Goal: Information Seeking & Learning: Learn about a topic

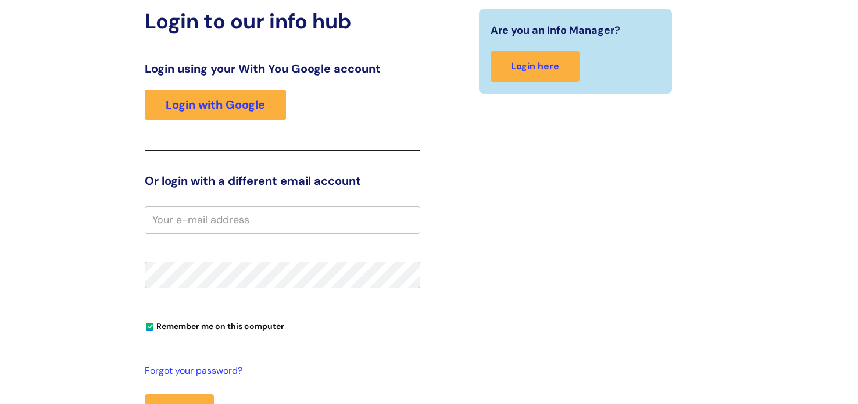
scroll to position [120, 0]
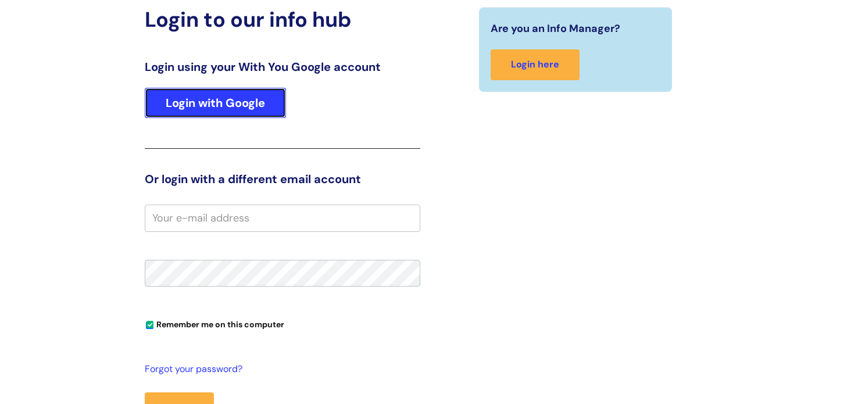
click at [249, 109] on link "Login with Google" at bounding box center [215, 103] width 141 height 30
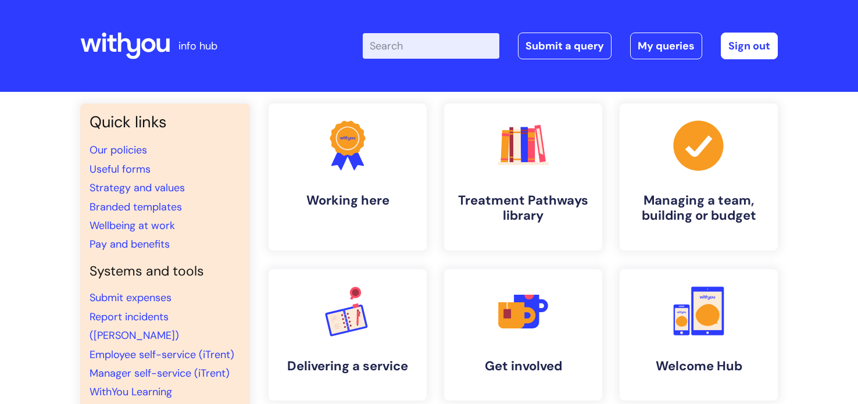
click at [421, 51] on input "Enter your search term here..." at bounding box center [431, 46] width 137 height 26
type input "sabbatical"
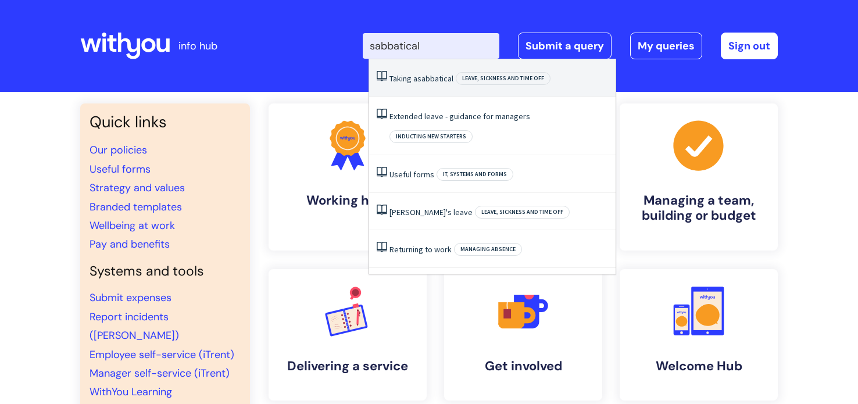
click at [417, 87] on li "Taking a sabbatical Leave, sickness and time off" at bounding box center [492, 78] width 246 height 38
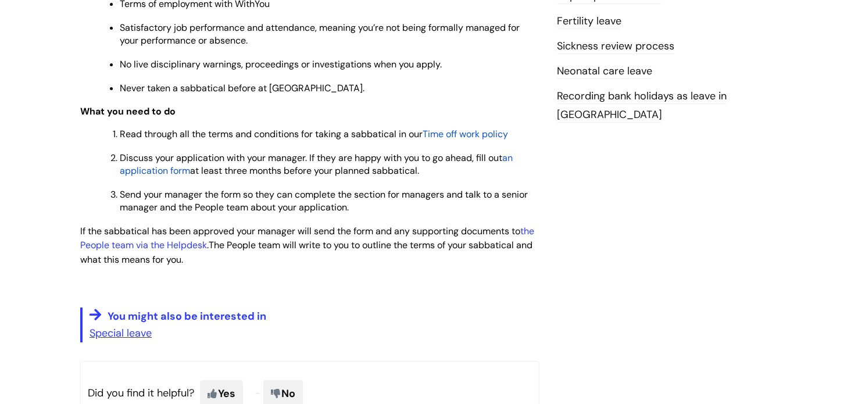
scroll to position [587, 0]
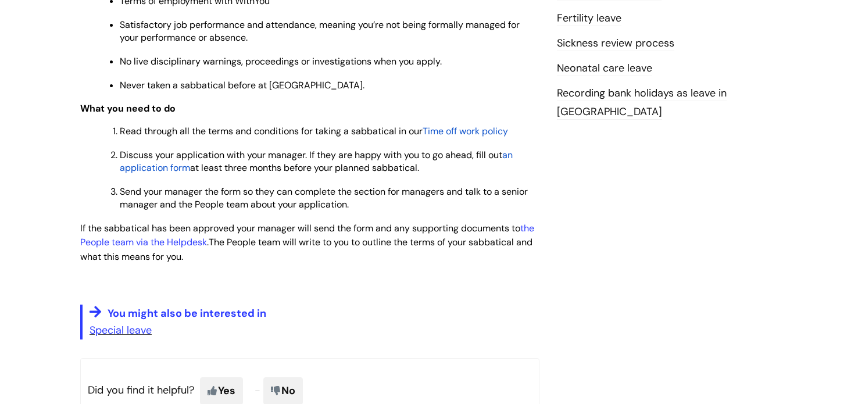
click at [174, 174] on span "an application form" at bounding box center [316, 161] width 393 height 25
